Goal: Task Accomplishment & Management: Manage account settings

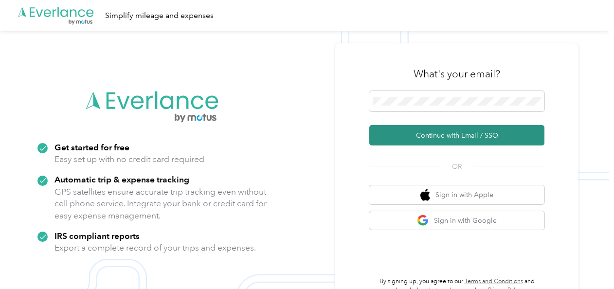
click at [428, 131] on button "Continue with Email / SSO" at bounding box center [456, 135] width 175 height 20
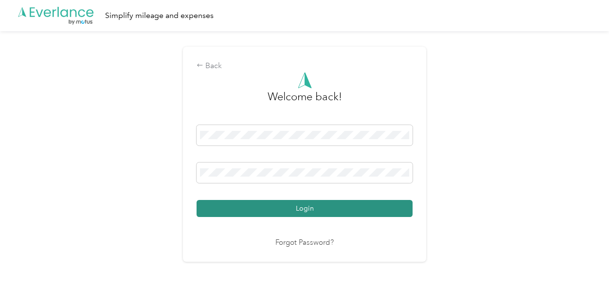
click at [299, 201] on button "Login" at bounding box center [304, 208] width 216 height 17
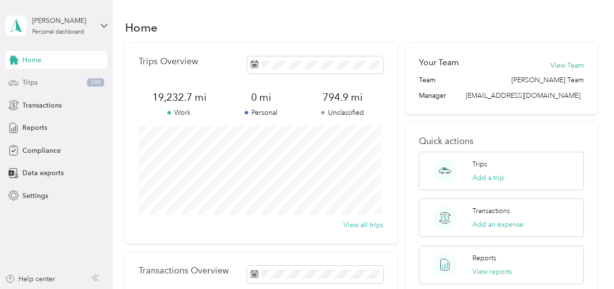
click at [30, 86] on span "Trips" at bounding box center [29, 82] width 15 height 10
